Goal: Task Accomplishment & Management: Use online tool/utility

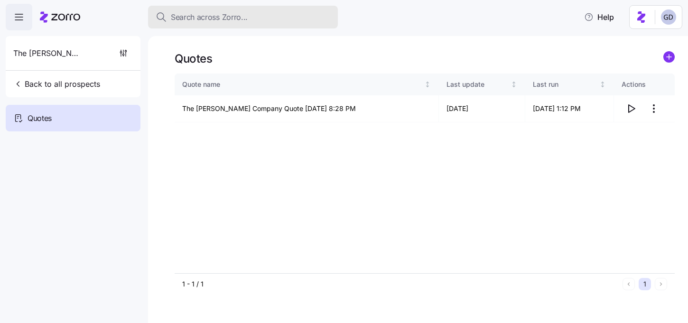
click at [239, 22] on span "Search across Zorro..." at bounding box center [209, 17] width 77 height 12
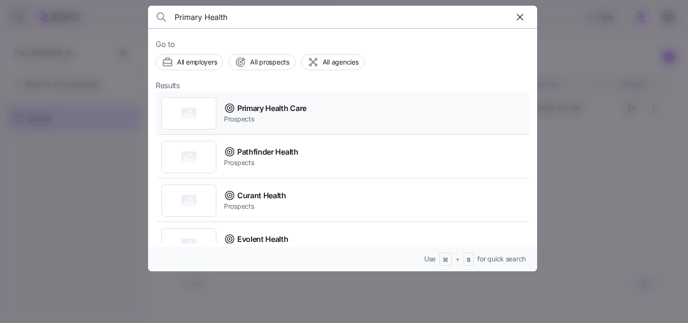
type input "Primary Health"
click at [184, 121] on div at bounding box center [188, 113] width 55 height 32
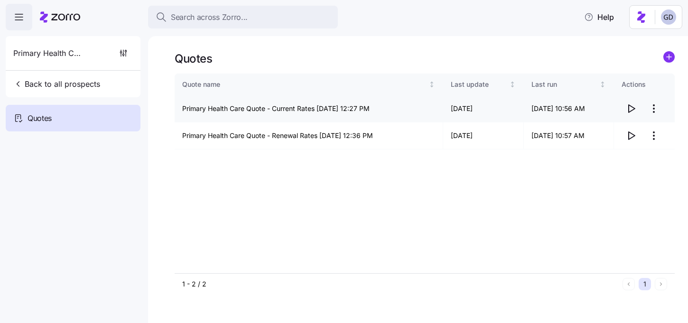
click at [652, 108] on html "Search across Zorro... Help Primary Health Care Back to all prospects Quotes - …" at bounding box center [344, 158] width 688 height 317
click at [602, 128] on div "Edit quote" at bounding box center [592, 132] width 32 height 10
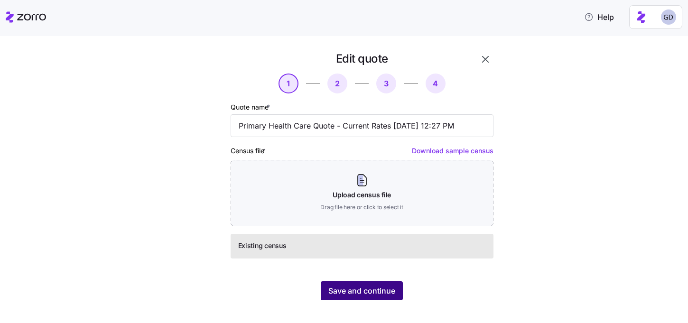
click at [364, 282] on button "Save and continue" at bounding box center [362, 290] width 82 height 19
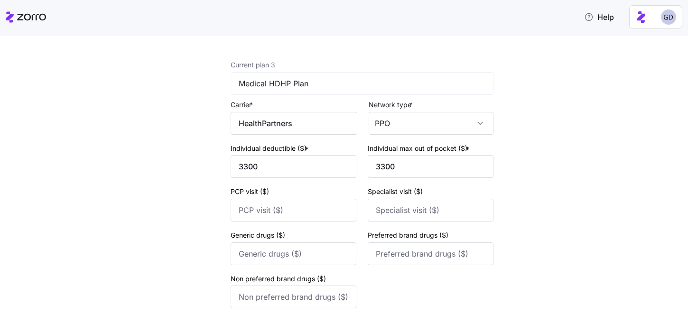
scroll to position [694, 0]
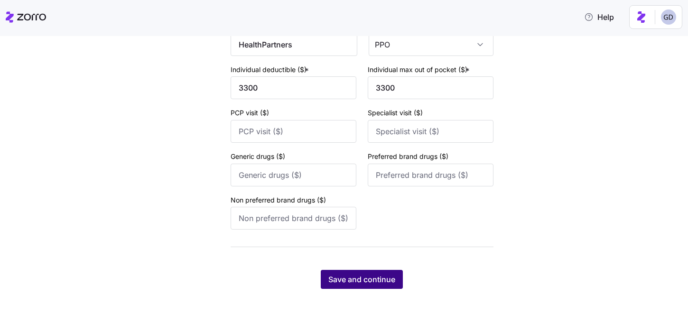
click at [361, 278] on span "Save and continue" at bounding box center [361, 279] width 67 height 11
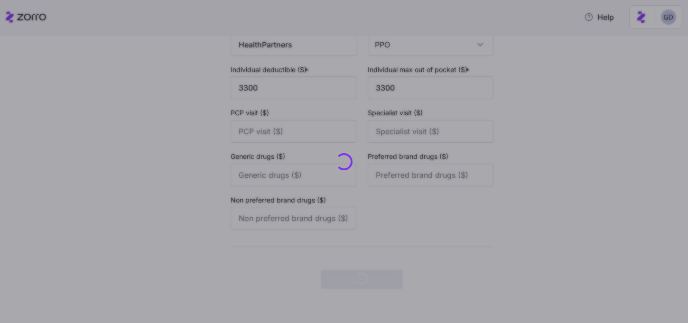
scroll to position [0, 0]
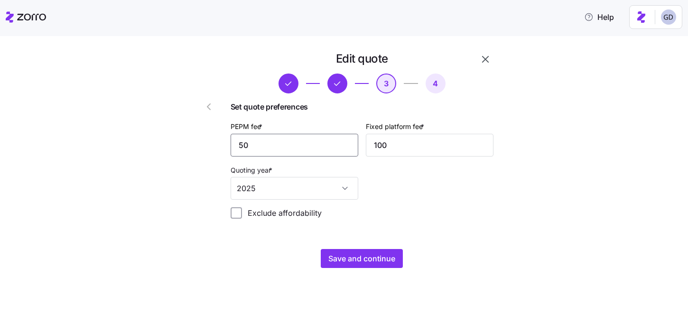
drag, startPoint x: 277, startPoint y: 144, endPoint x: 183, endPoint y: 144, distance: 94.4
click at [184, 144] on div "Edit quote 3 4 Set quote preferences PEPM fee * 50 Fixed platform fee * 100 Quo…" at bounding box center [335, 159] width 324 height 224
type input "48"
click at [374, 259] on span "Save and continue" at bounding box center [361, 258] width 67 height 11
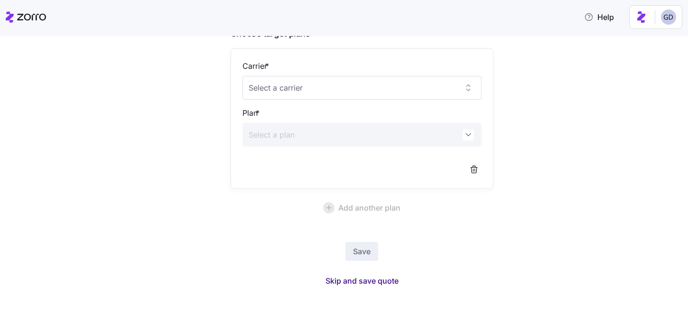
click at [377, 285] on span "Skip and save quote" at bounding box center [361, 280] width 73 height 11
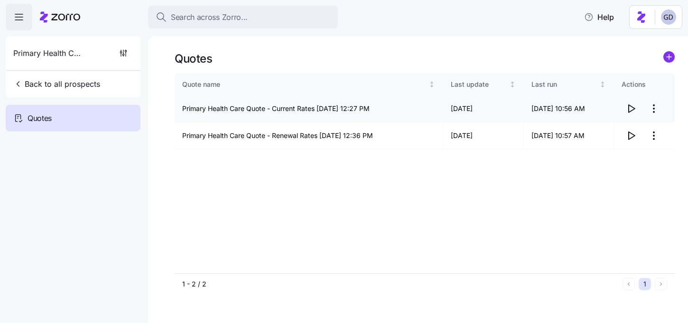
click at [625, 107] on icon "button" at bounding box center [630, 108] width 11 height 11
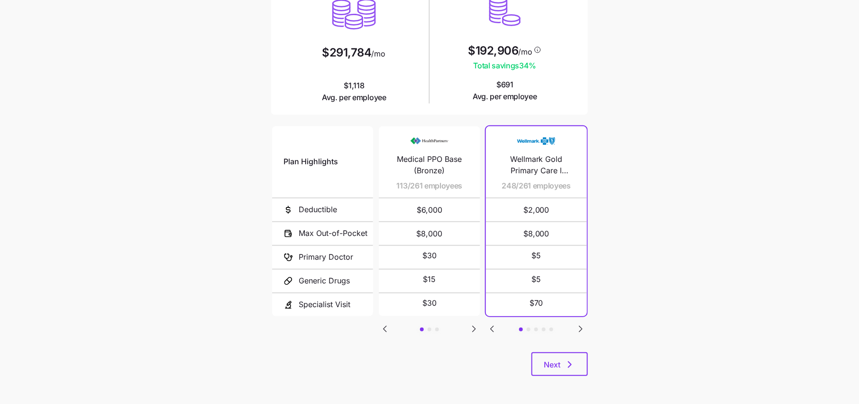
scroll to position [112, 0]
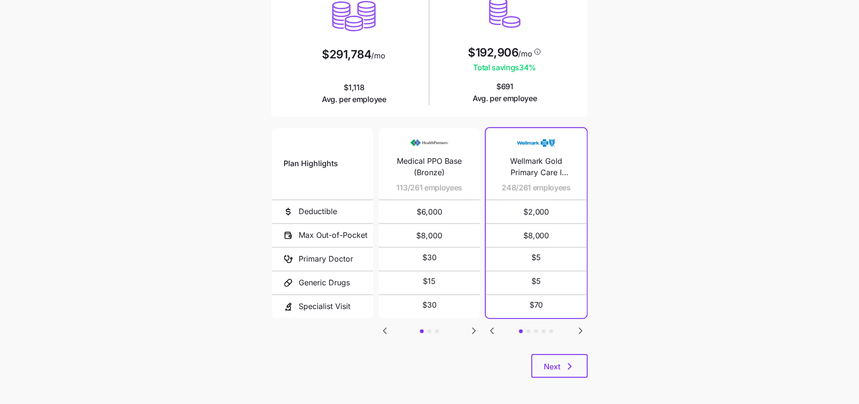
click at [578, 330] on icon "Go to next slide" at bounding box center [580, 330] width 11 height 11
click at [578, 329] on icon "Go to next slide" at bounding box center [580, 330] width 11 height 11
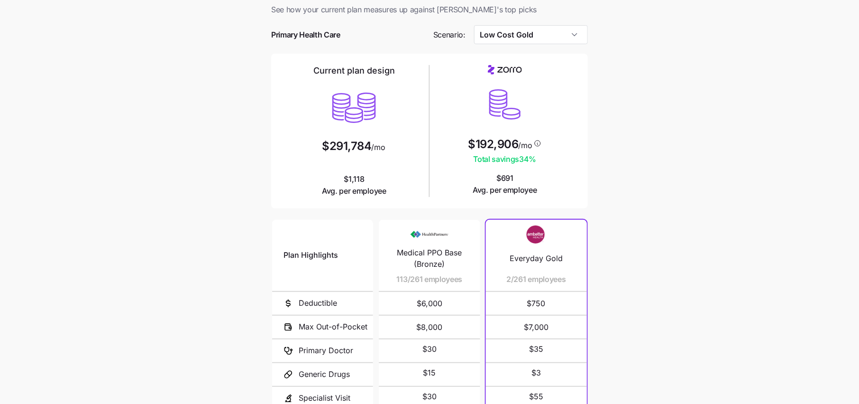
scroll to position [0, 0]
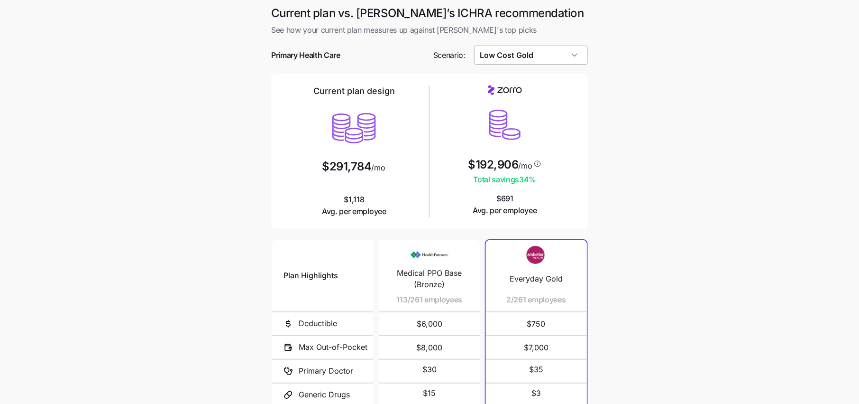
click at [517, 48] on input "Low Cost Gold" at bounding box center [531, 55] width 114 height 19
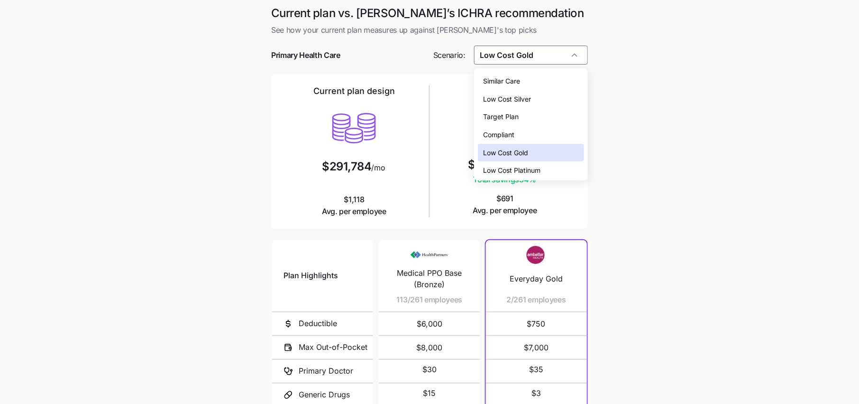
click at [529, 91] on div "Low Cost Silver" at bounding box center [531, 99] width 106 height 18
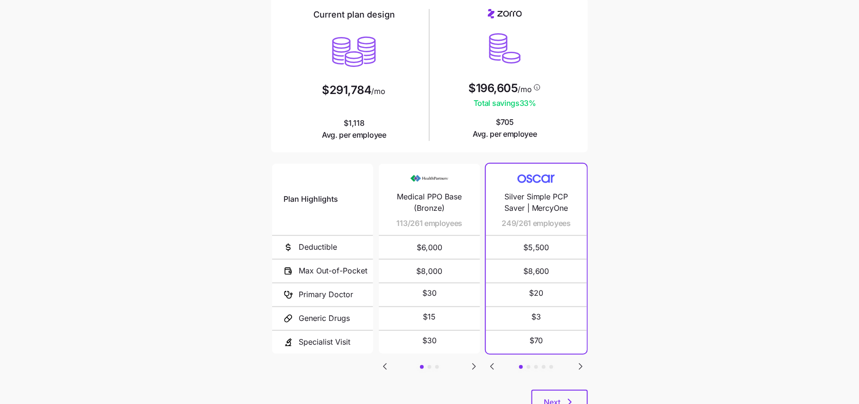
scroll to position [77, 0]
click at [494, 361] on icon "Go to previous slide" at bounding box center [492, 364] width 11 height 11
click at [469, 364] on icon "Go to next slide" at bounding box center [474, 364] width 11 height 11
click at [474, 364] on icon "Go to next slide" at bounding box center [474, 365] width 3 height 6
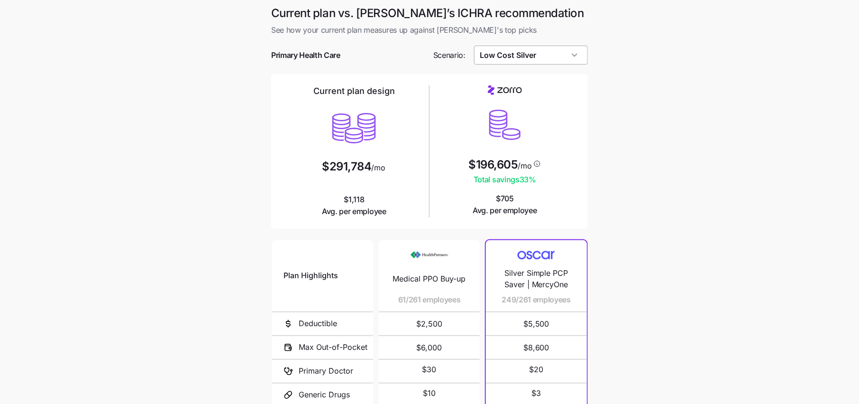
click at [510, 56] on input "Low Cost Silver" at bounding box center [531, 55] width 114 height 19
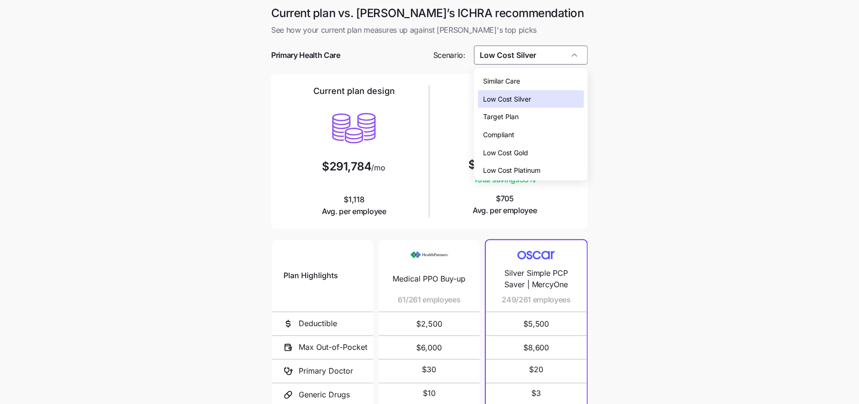
click at [519, 148] on span "Low Cost Gold" at bounding box center [506, 152] width 45 height 10
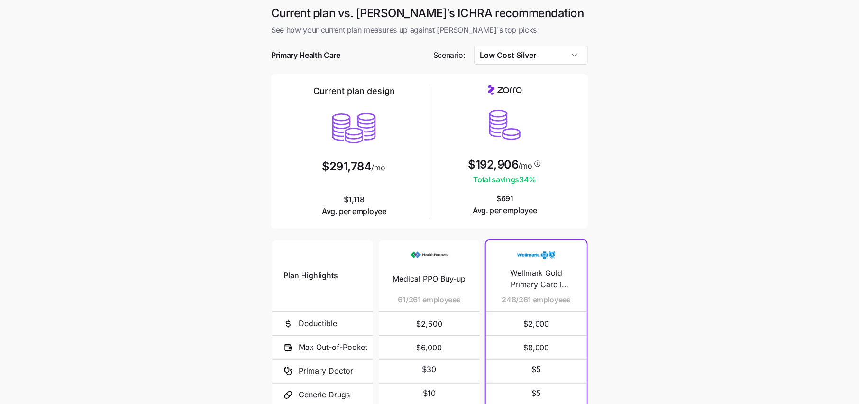
type input "Low Cost Gold"
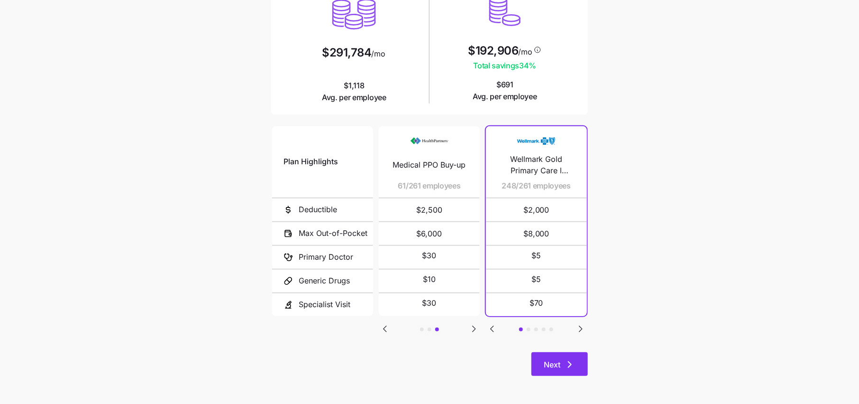
click at [580, 369] on button "Next" at bounding box center [560, 364] width 56 height 24
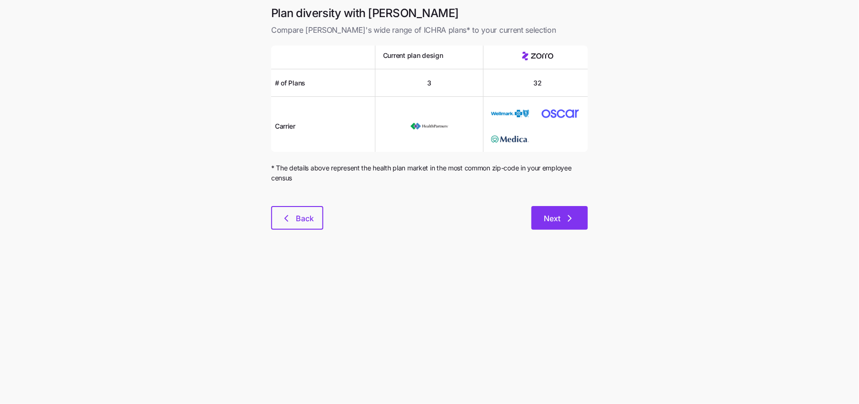
click at [556, 215] on span "Next" at bounding box center [552, 217] width 17 height 11
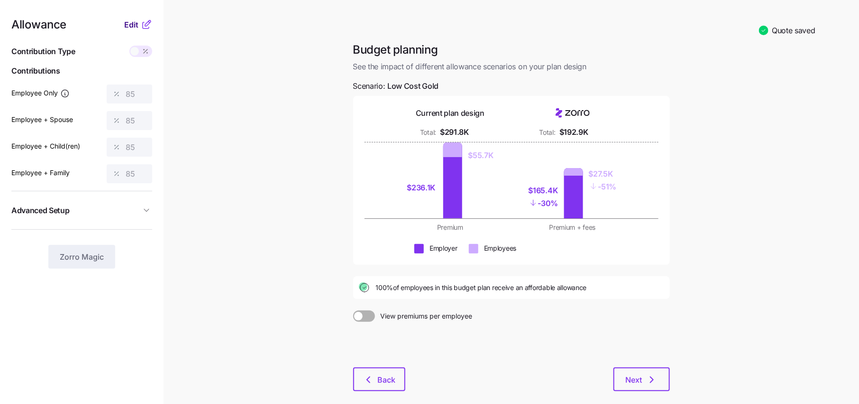
click at [140, 26] on button "Edit" at bounding box center [132, 24] width 17 height 11
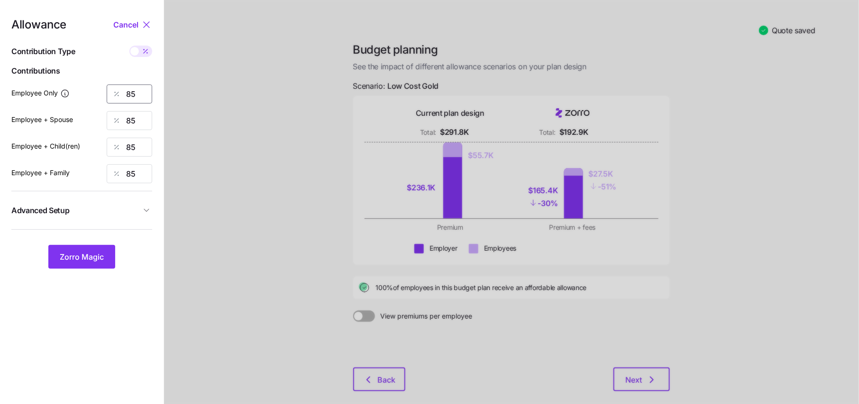
click at [140, 96] on input "85" at bounding box center [130, 93] width 46 height 19
type input "80"
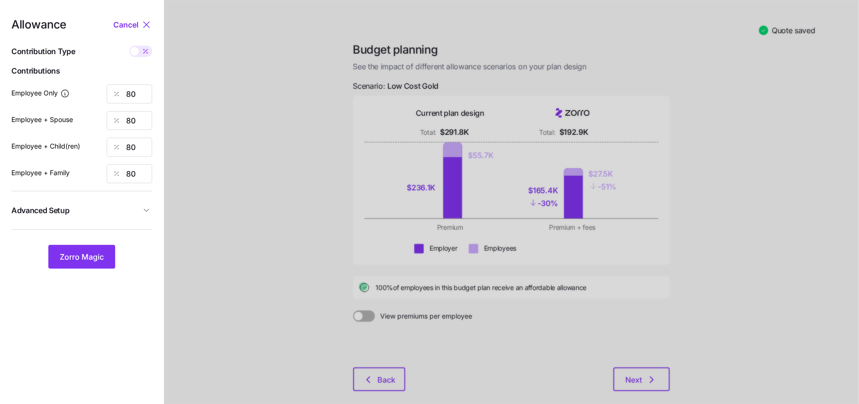
click at [138, 210] on span "Advanced Setup" at bounding box center [75, 210] width 129 height 12
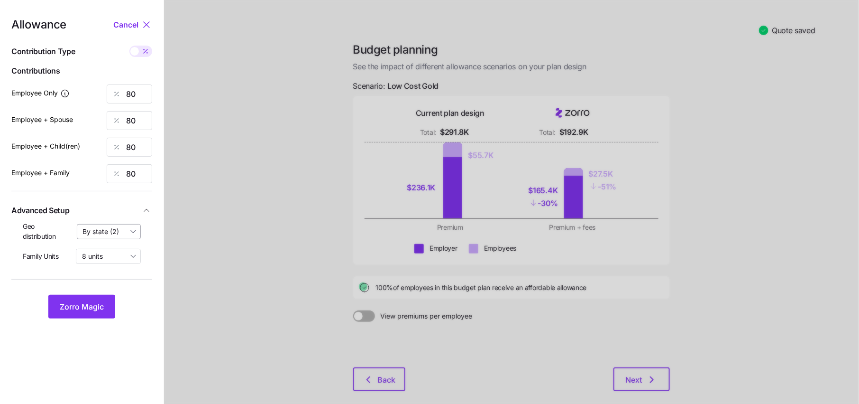
click at [118, 229] on input "By state (2)" at bounding box center [109, 231] width 64 height 15
click at [107, 286] on span "By state (2)" at bounding box center [104, 286] width 37 height 10
click at [87, 308] on span "Zorro Magic" at bounding box center [82, 306] width 44 height 11
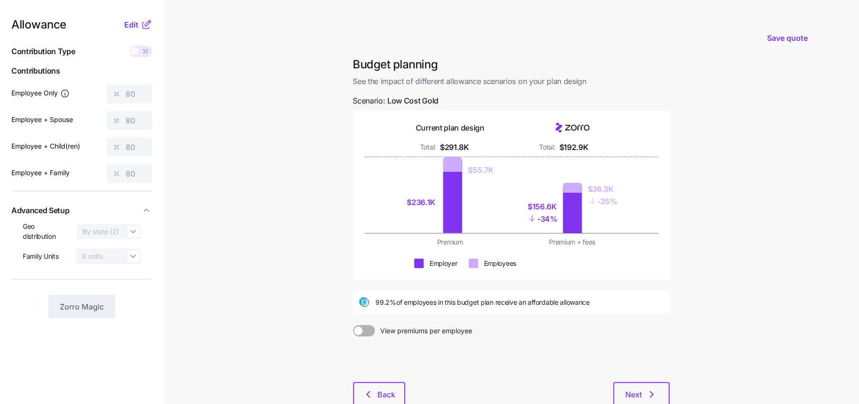
click at [142, 25] on icon at bounding box center [146, 24] width 11 height 11
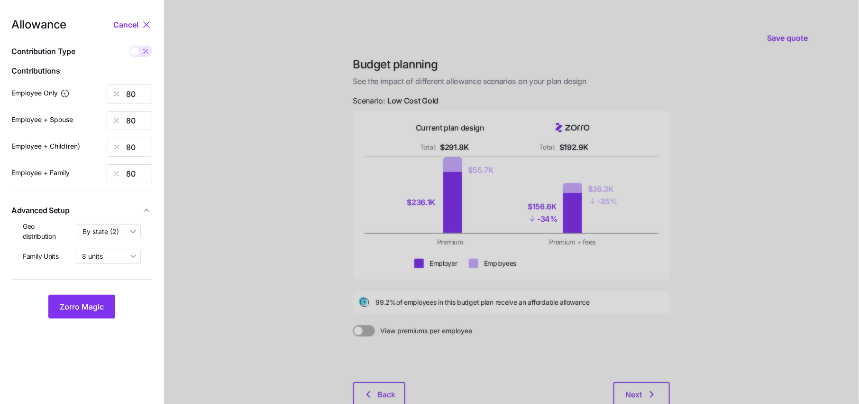
click at [146, 55] on span at bounding box center [145, 51] width 13 height 11
click at [129, 46] on input "checkbox" at bounding box center [129, 46] width 0 height 0
type input "385"
type input "770"
type input "699"
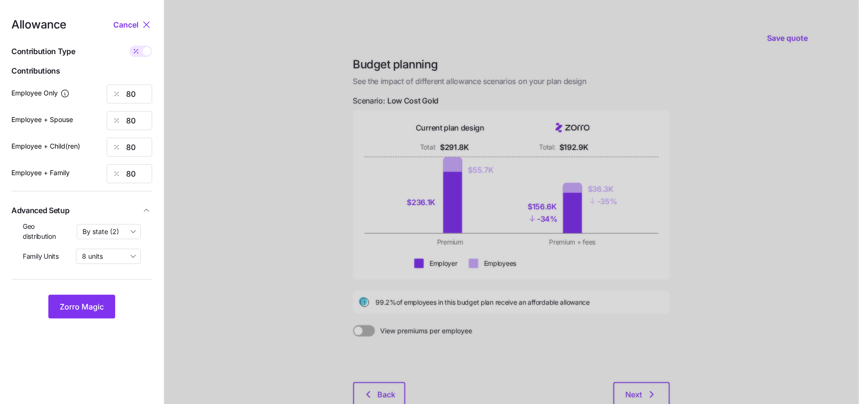
type input "1084"
drag, startPoint x: 141, startPoint y: 93, endPoint x: 35, endPoint y: 101, distance: 106.5
click at [35, 101] on div "Employee Only 385" at bounding box center [81, 93] width 141 height 19
click at [96, 311] on span "Zorro Magic" at bounding box center [82, 306] width 44 height 11
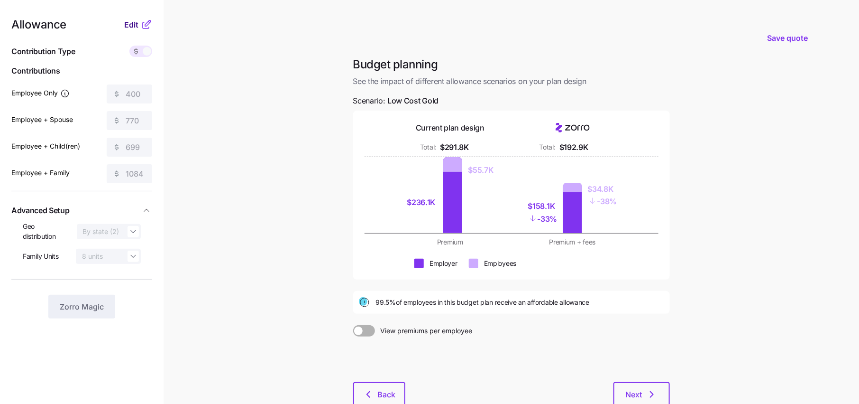
click at [140, 25] on button "Edit" at bounding box center [132, 24] width 17 height 11
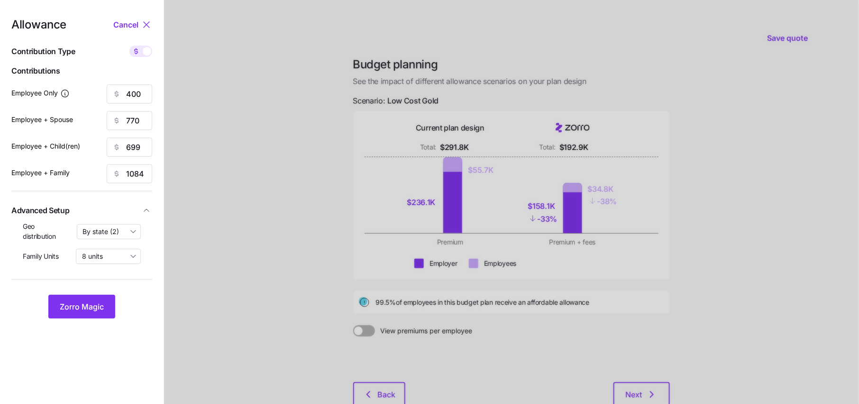
click at [142, 50] on span at bounding box center [135, 51] width 13 height 11
click at [129, 46] on input "checkbox" at bounding box center [129, 46] width 0 height 0
type input "83"
type input "80"
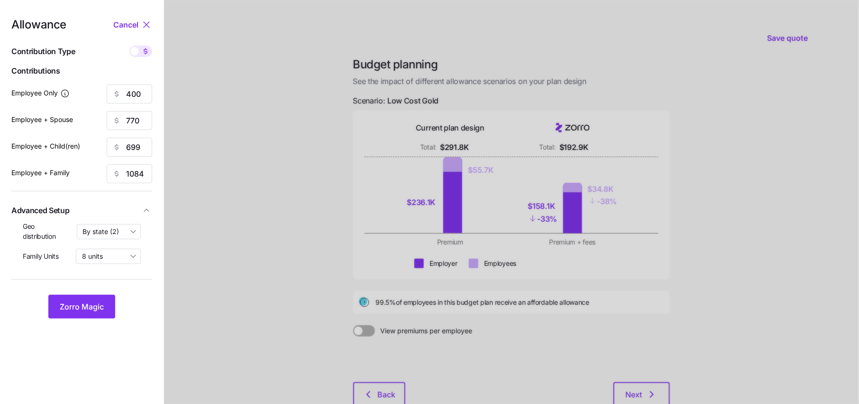
type input "80"
click at [140, 119] on input "80" at bounding box center [130, 120] width 46 height 19
type input "83"
click at [140, 148] on input "80" at bounding box center [130, 147] width 46 height 19
type input "83"
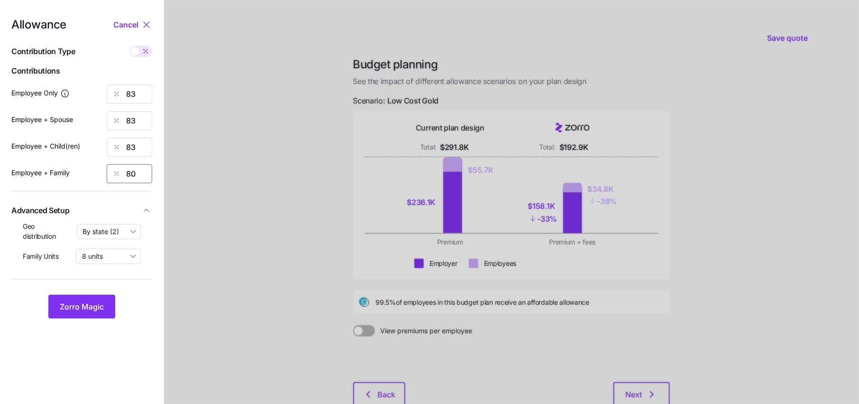
click at [140, 180] on input "80" at bounding box center [130, 173] width 46 height 19
type input "83"
click at [86, 303] on span "Zorro Magic" at bounding box center [82, 306] width 44 height 11
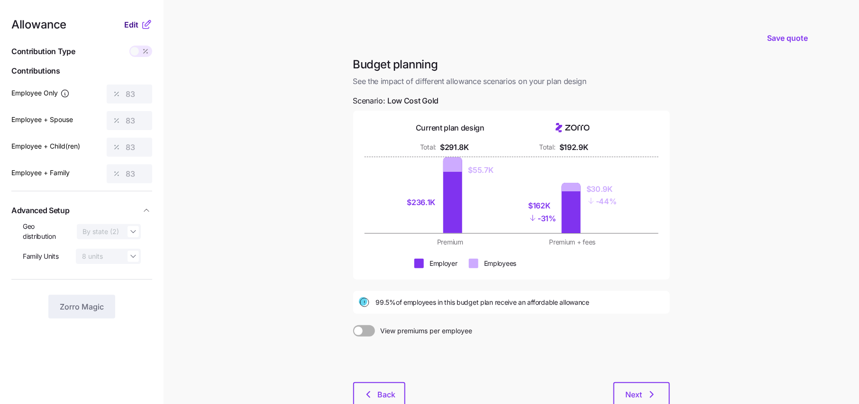
click at [126, 23] on span "Edit" at bounding box center [131, 24] width 14 height 11
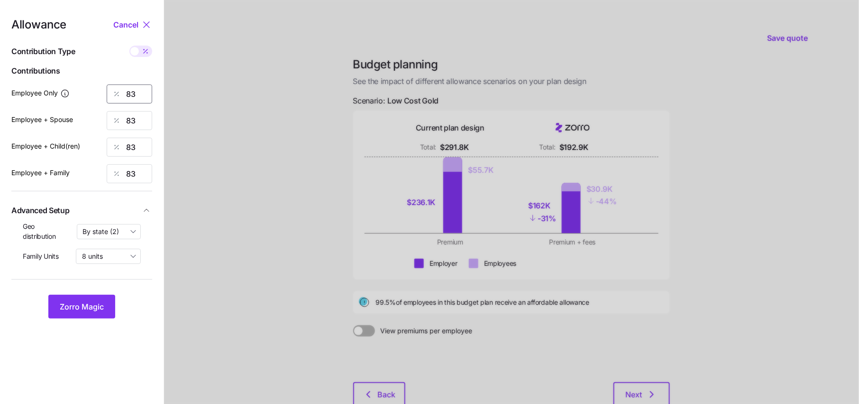
click at [145, 92] on input "83" at bounding box center [130, 93] width 46 height 19
type input "84"
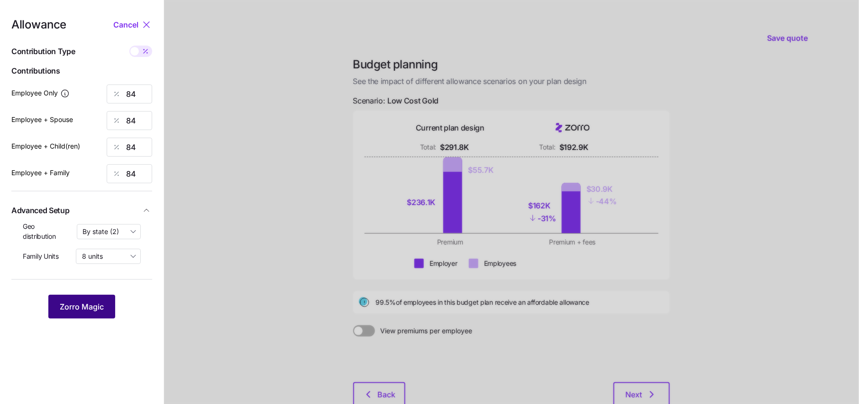
click at [83, 303] on span "Zorro Magic" at bounding box center [82, 306] width 44 height 11
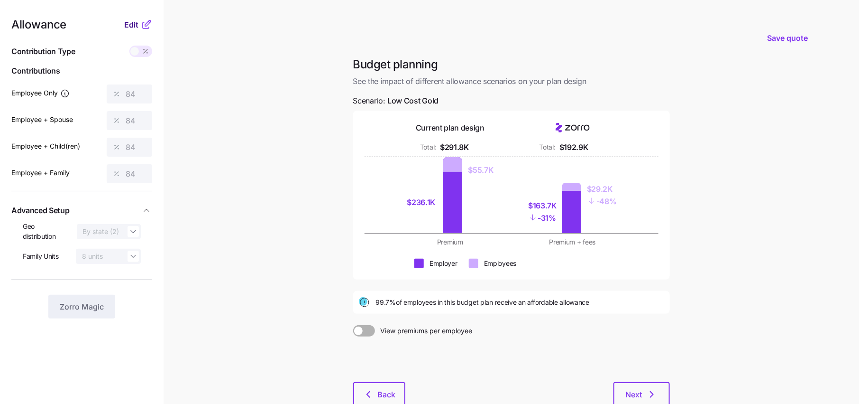
click at [137, 20] on span "Edit" at bounding box center [131, 24] width 14 height 11
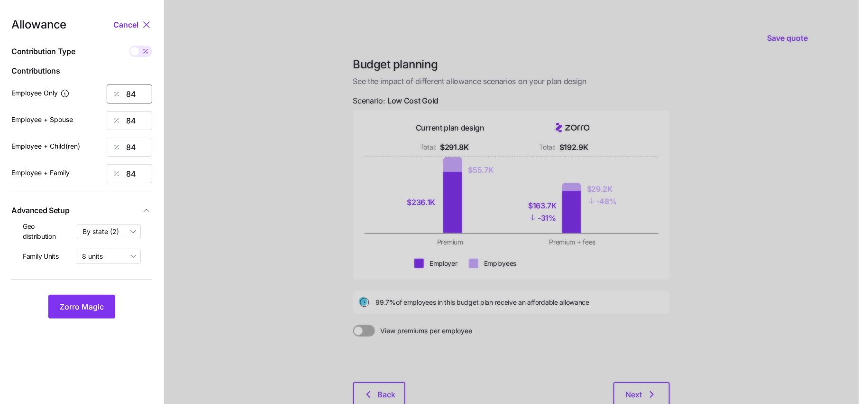
click at [141, 91] on input "84" at bounding box center [130, 93] width 46 height 19
type input "85"
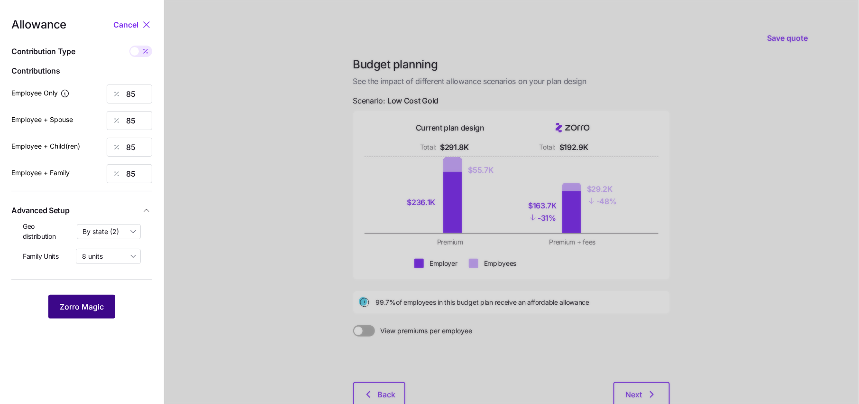
click at [97, 303] on span "Zorro Magic" at bounding box center [82, 306] width 44 height 11
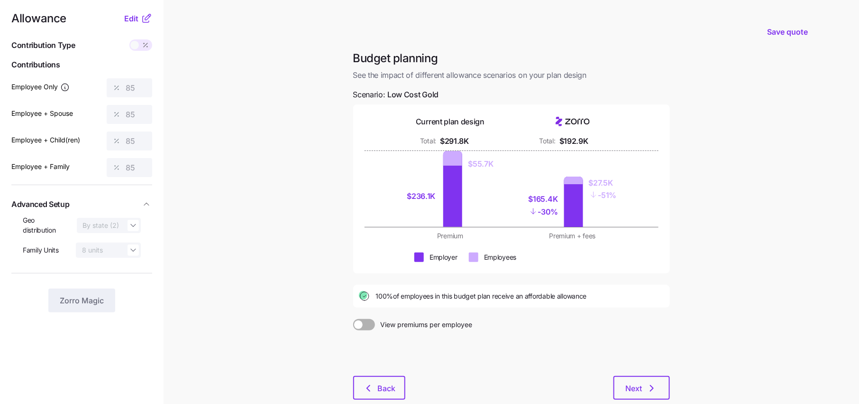
scroll to position [1, 0]
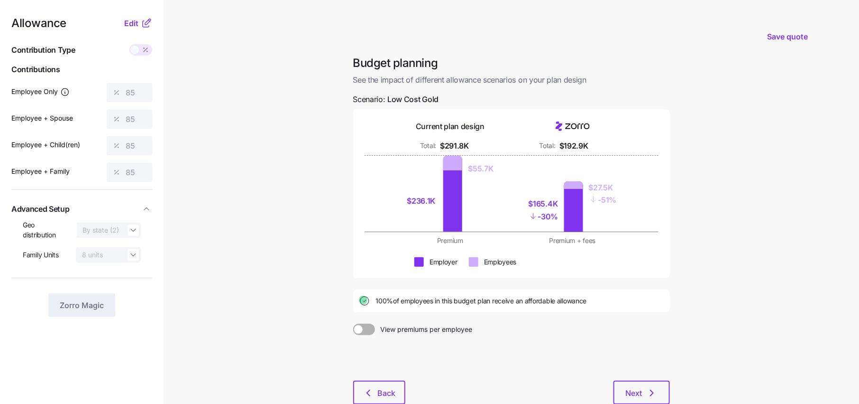
click at [144, 48] on icon at bounding box center [144, 48] width 0 height 0
click at [144, 18] on icon at bounding box center [146, 23] width 11 height 11
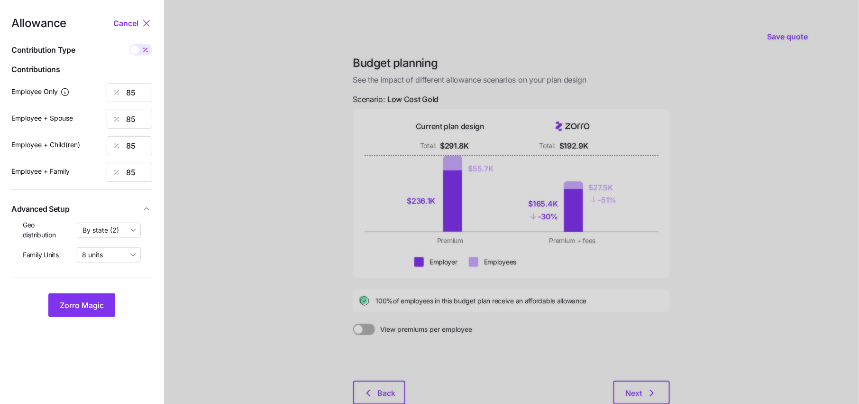
click at [144, 46] on icon at bounding box center [146, 50] width 8 height 8
click at [129, 44] on input "checkbox" at bounding box center [129, 44] width 0 height 0
type input "409"
type input "818"
type input "742"
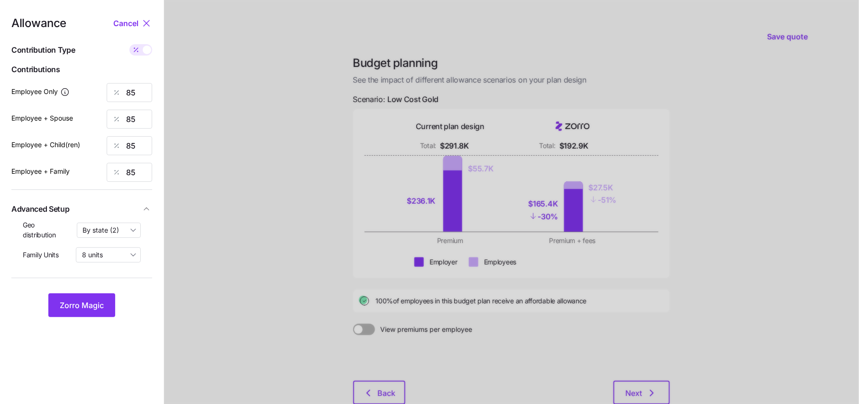
type input "1152"
click at [138, 48] on icon at bounding box center [136, 50] width 8 height 8
click at [129, 44] on input "checkbox" at bounding box center [129, 44] width 0 height 0
type input "85"
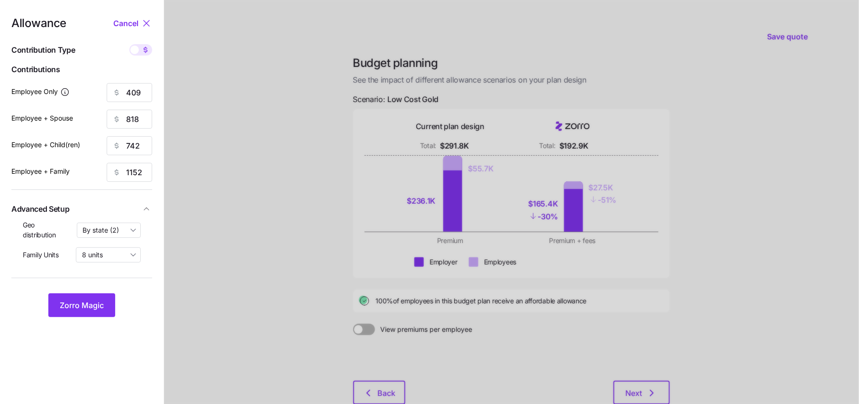
type input "85"
click at [90, 302] on span "Zorro Magic" at bounding box center [82, 304] width 44 height 11
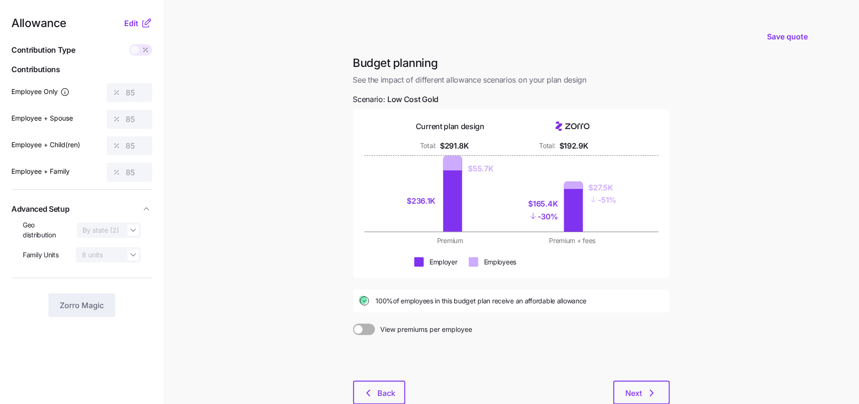
scroll to position [62, 0]
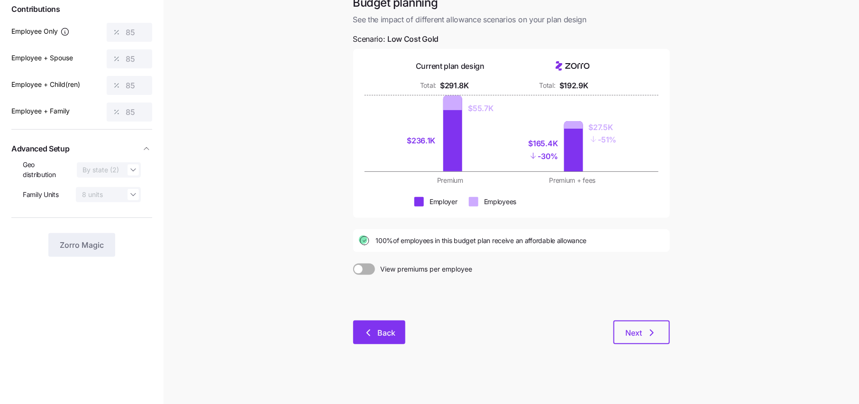
click at [377, 338] on button "Back" at bounding box center [379, 332] width 52 height 24
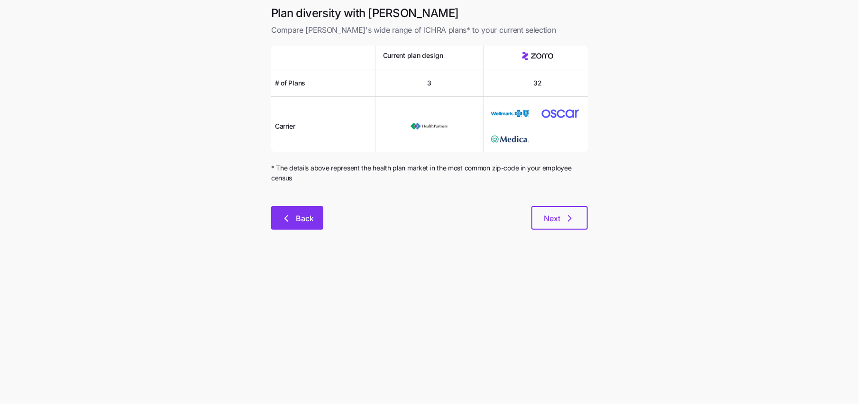
click at [310, 211] on button "Back" at bounding box center [297, 218] width 52 height 24
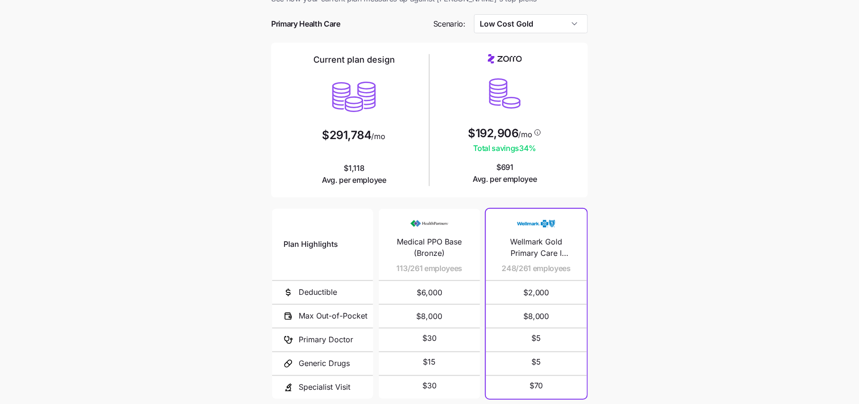
scroll to position [37, 0]
